Goal: Find specific page/section: Find specific page/section

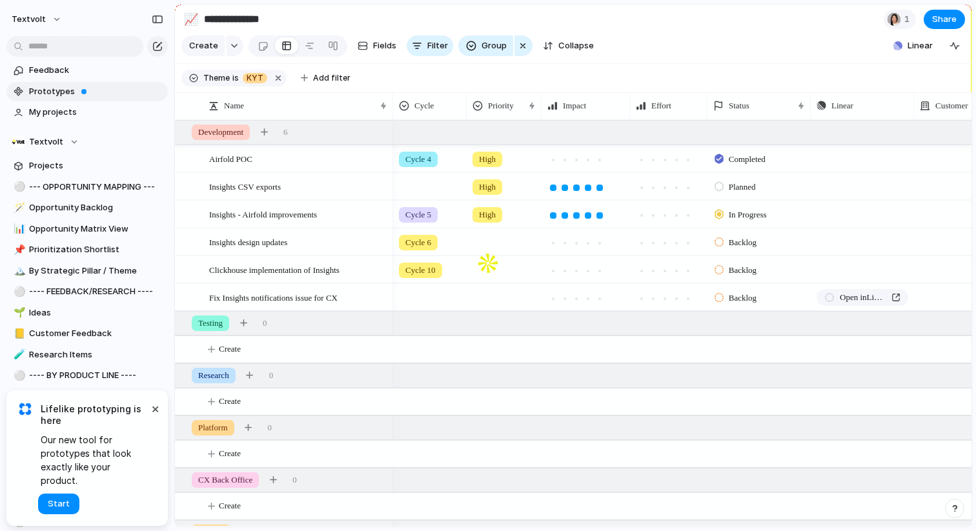
click at [57, 90] on span "Prototypes" at bounding box center [96, 91] width 134 height 13
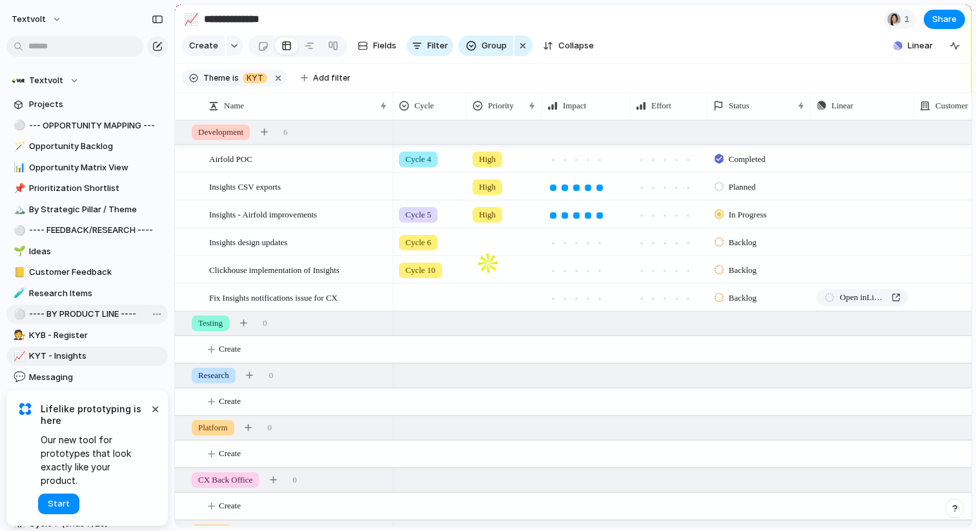
scroll to position [357, 0]
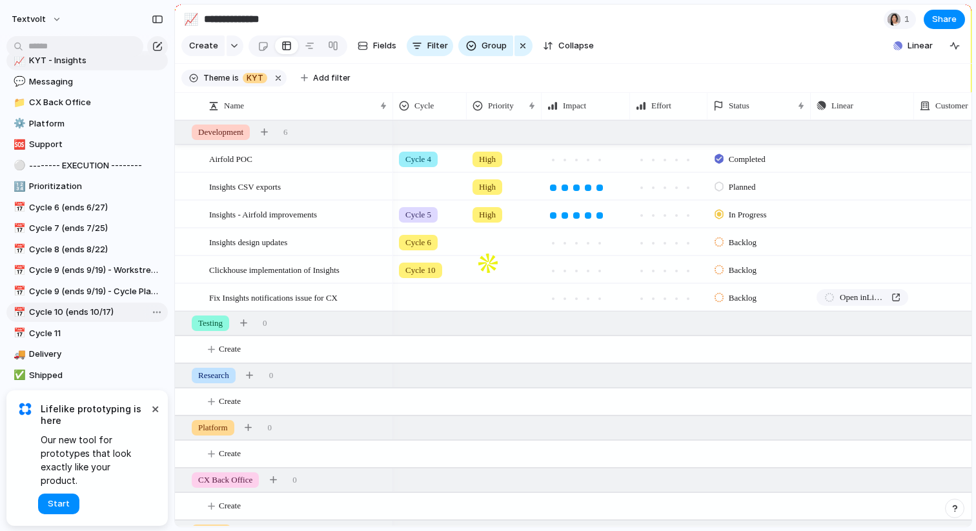
click at [85, 316] on span "Cycle 10 (ends 10/17)" at bounding box center [96, 312] width 134 height 13
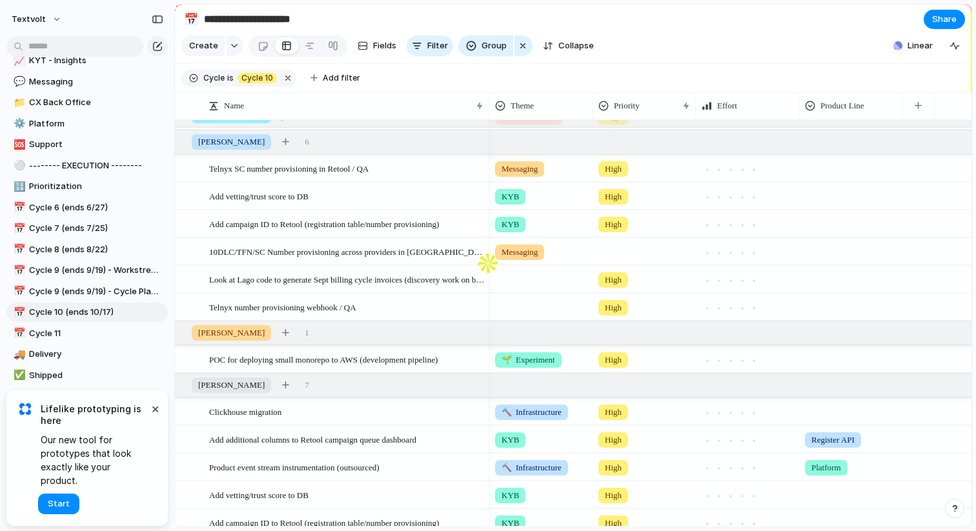
scroll to position [190, 0]
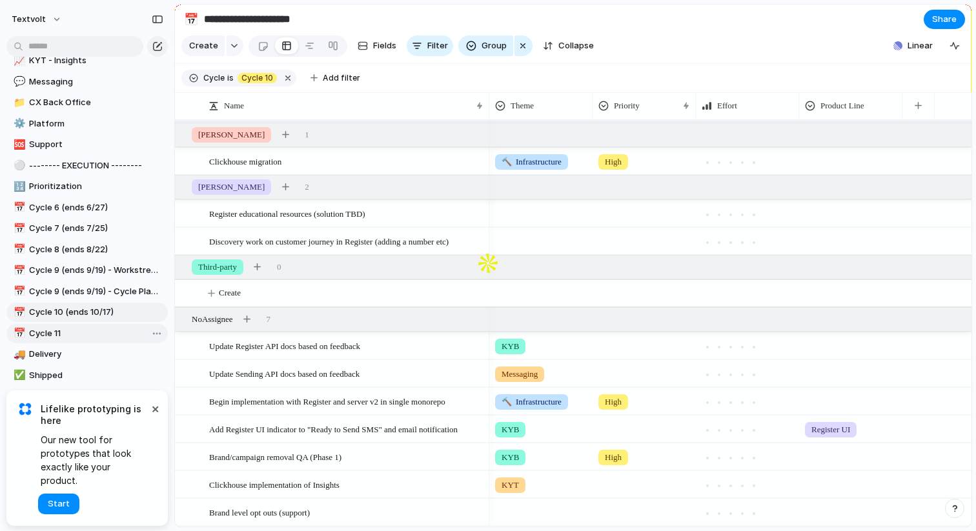
click at [68, 332] on span "Cycle 11" at bounding box center [96, 333] width 134 height 13
type input "********"
